Goal: Task Accomplishment & Management: Manage account settings

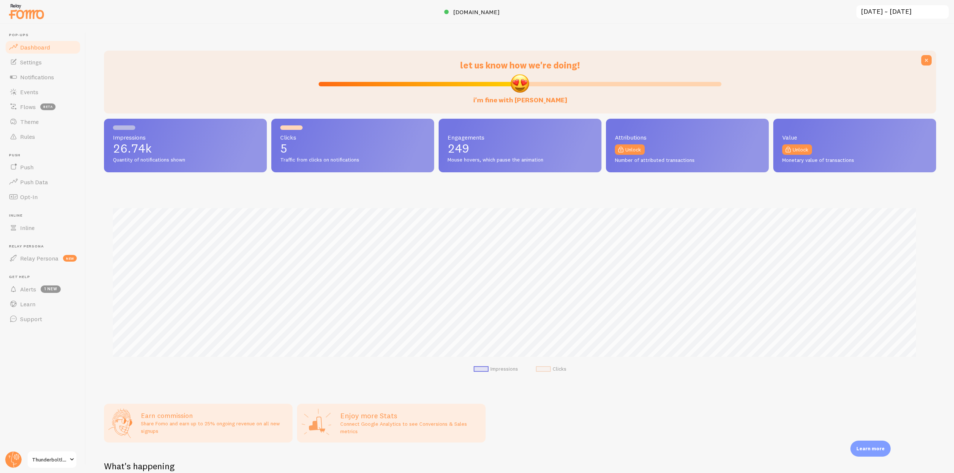
scroll to position [372270, 371640]
click at [47, 74] on span "Notifications" at bounding box center [37, 76] width 34 height 7
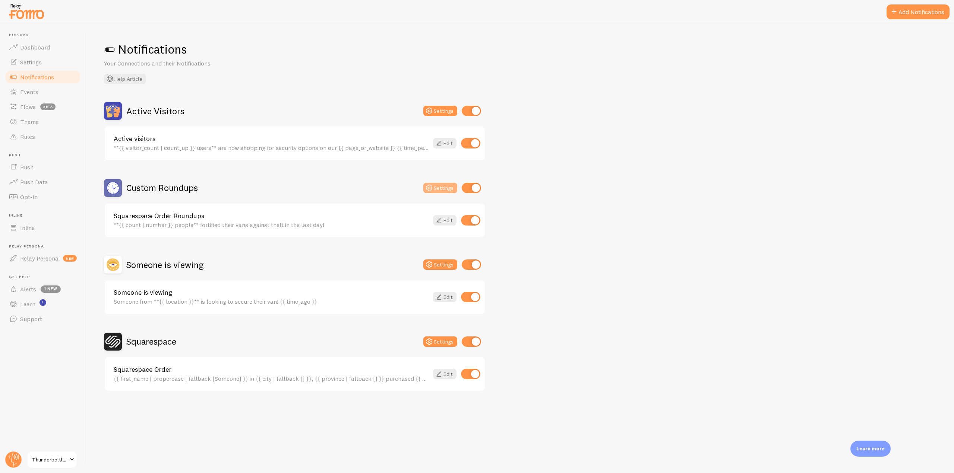
click at [439, 185] on button "Settings" at bounding box center [440, 188] width 34 height 10
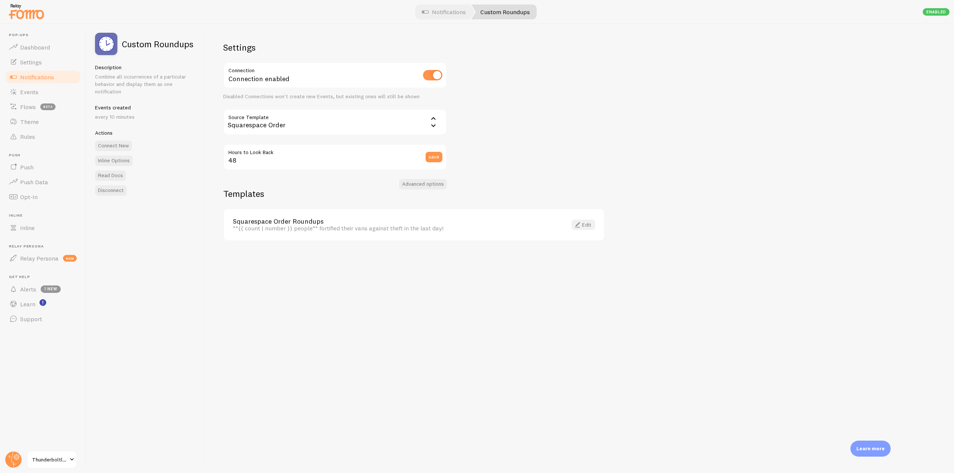
click at [581, 225] on span at bounding box center [577, 224] width 9 height 9
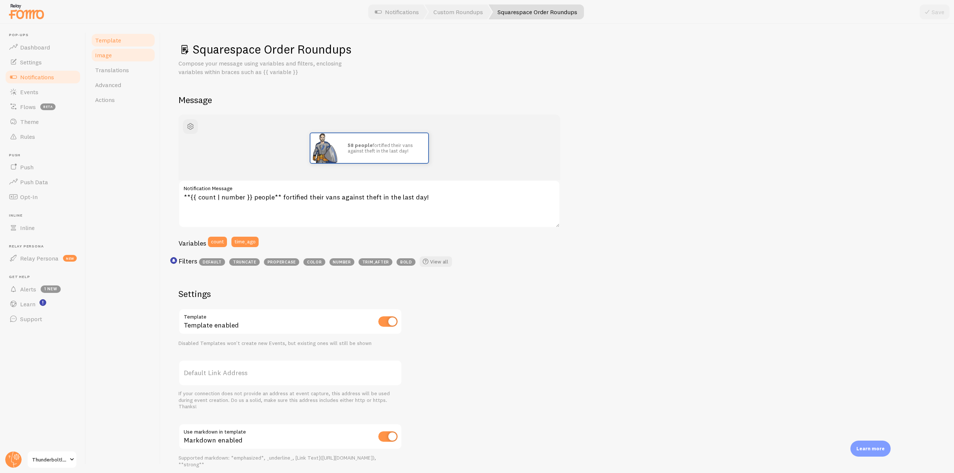
click at [111, 59] on link "Image" at bounding box center [123, 55] width 65 height 15
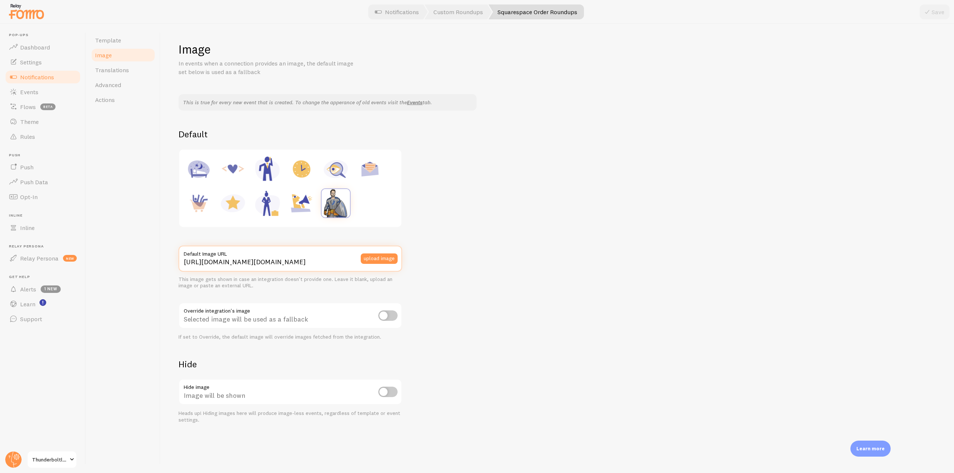
scroll to position [0, 229]
drag, startPoint x: 183, startPoint y: 263, endPoint x: 491, endPoint y: 265, distance: 308.4
click at [491, 265] on div "This is true for every new event that is created. To change the apperance of ol…" at bounding box center [556, 258] width 757 height 329
